Goal: Check status: Check status

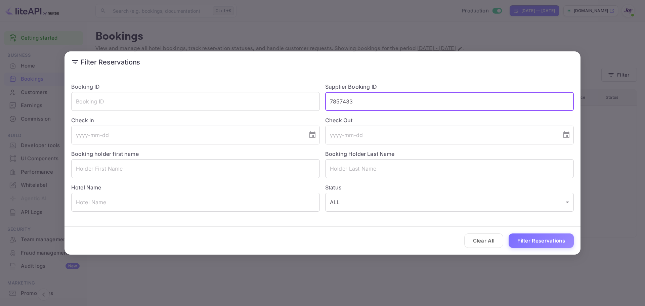
click at [350, 102] on input "7857433" at bounding box center [449, 101] width 248 height 19
type input "9348973"
click at [526, 244] on button "Filter Reservations" at bounding box center [540, 240] width 65 height 14
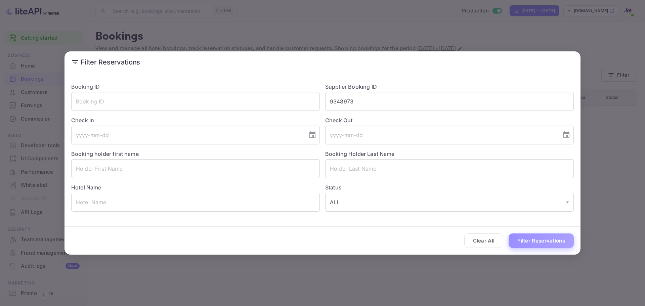
click at [526, 244] on button "Filter Reservations" at bounding box center [540, 240] width 65 height 14
click at [623, 204] on div "Filter Reservations Booking ID ​ Supplier Booking ID 9348973 ​ Check In ​ Check…" at bounding box center [322, 153] width 645 height 306
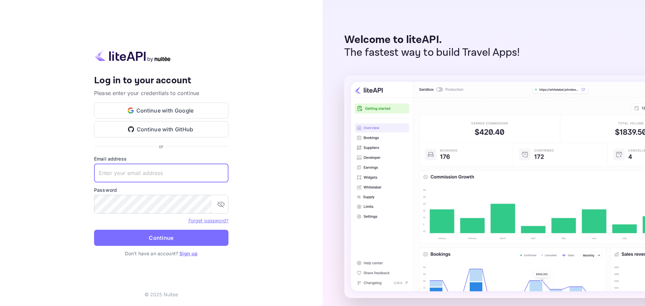
click at [187, 174] on input "text" at bounding box center [161, 172] width 134 height 19
paste input "[EMAIL_ADDRESS][DOMAIN_NAME]"
type input "[EMAIL_ADDRESS][DOMAIN_NAME]"
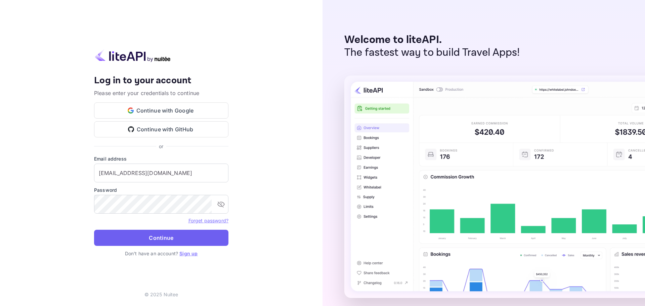
click at [130, 239] on button "Continue" at bounding box center [161, 238] width 134 height 16
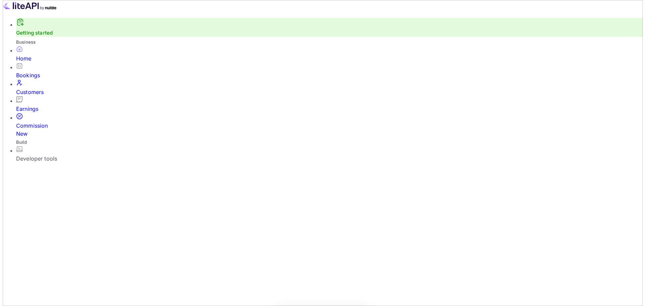
scroll to position [5, 5]
click at [49, 77] on div "Bookings" at bounding box center [326, 75] width 626 height 8
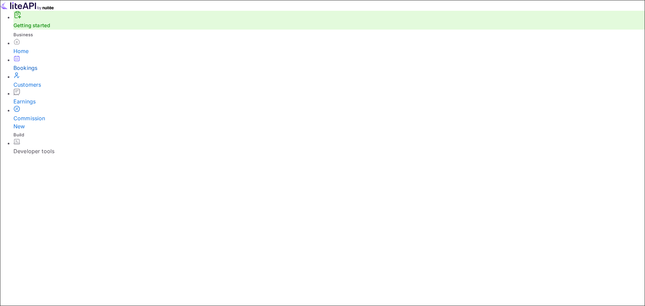
paste input "9348973"
type input "9348973"
